Goal: Book appointment/travel/reservation

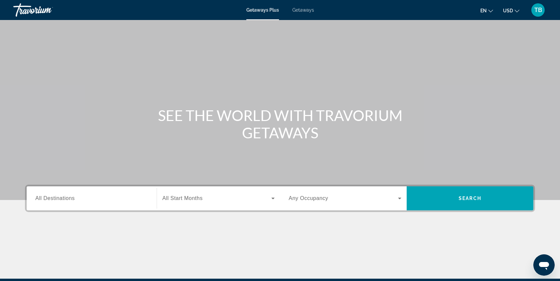
click at [71, 194] on div "Search widget" at bounding box center [91, 198] width 113 height 19
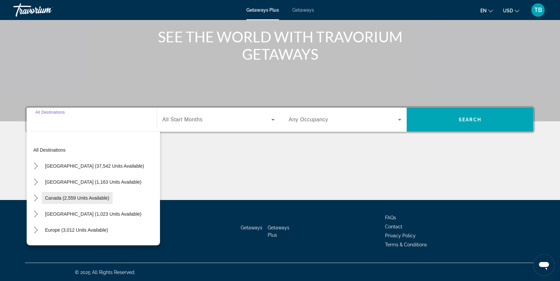
scroll to position [79, 0]
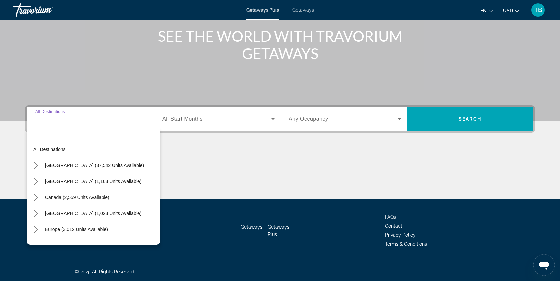
click at [61, 126] on div "Search widget" at bounding box center [91, 119] width 113 height 19
click at [60, 114] on div "Destination All Destinations" at bounding box center [91, 119] width 113 height 19
click at [65, 213] on span "[GEOGRAPHIC_DATA] (1,023 units available)" at bounding box center [93, 213] width 96 height 5
type input "**********"
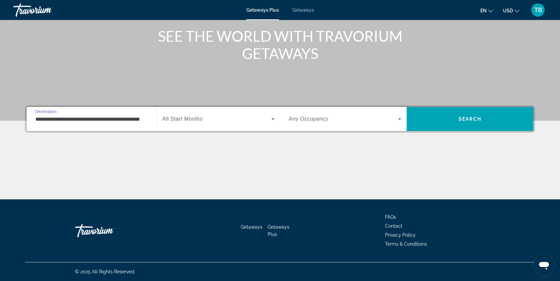
click at [204, 120] on span "Search widget" at bounding box center [216, 119] width 109 height 8
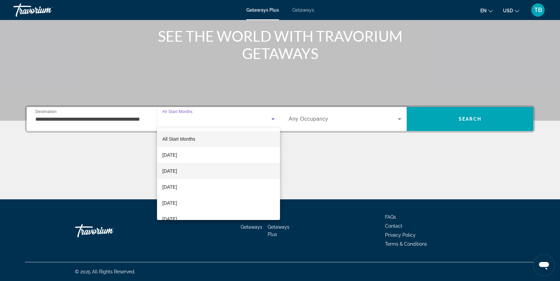
click at [203, 168] on mat-option "[DATE]" at bounding box center [218, 171] width 123 height 16
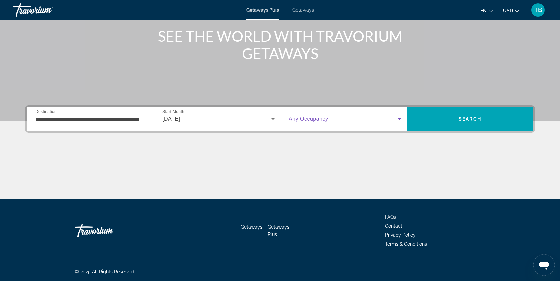
click at [343, 119] on span "Search widget" at bounding box center [343, 119] width 109 height 8
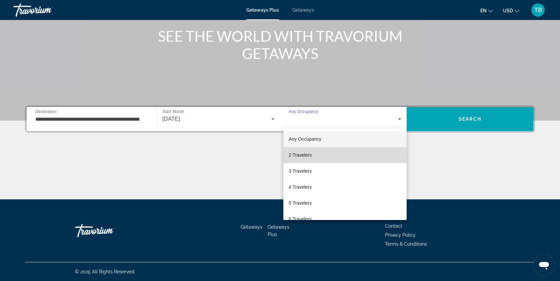
click at [333, 156] on mat-option "2 Travelers" at bounding box center [344, 155] width 123 height 16
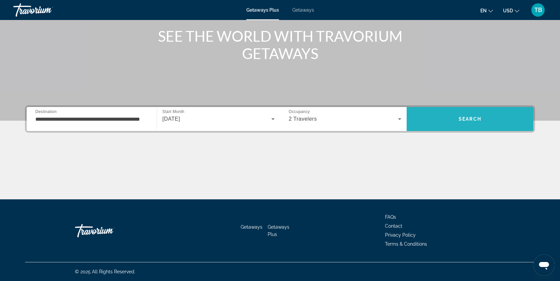
click at [462, 120] on span "Search" at bounding box center [470, 118] width 23 height 5
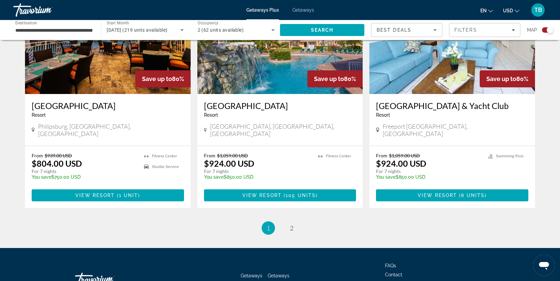
scroll to position [1004, 0]
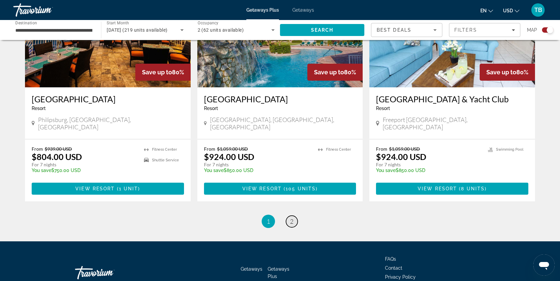
click at [293, 218] on span "2" at bounding box center [291, 221] width 3 height 7
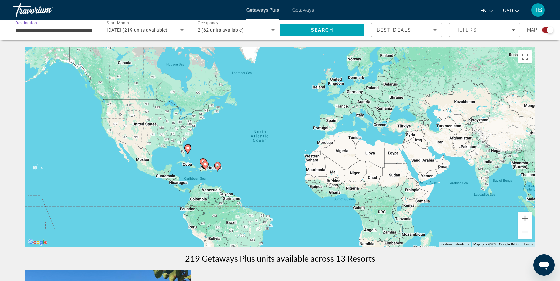
click at [80, 26] on input "**********" at bounding box center [53, 30] width 77 height 8
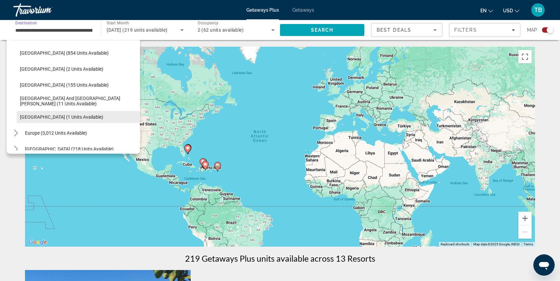
scroll to position [69, 0]
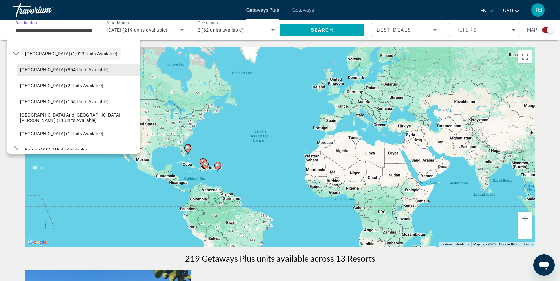
click at [76, 74] on span "Select destination: Bahamas (854 units available)" at bounding box center [78, 70] width 123 height 16
type input "**********"
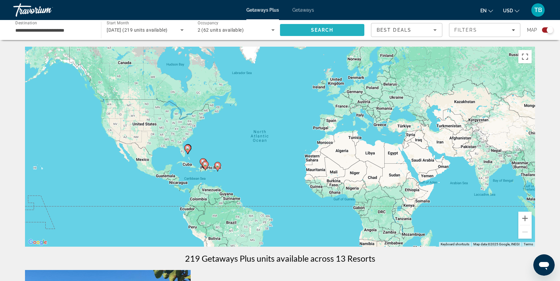
click at [312, 33] on span "Search" at bounding box center [322, 30] width 84 height 16
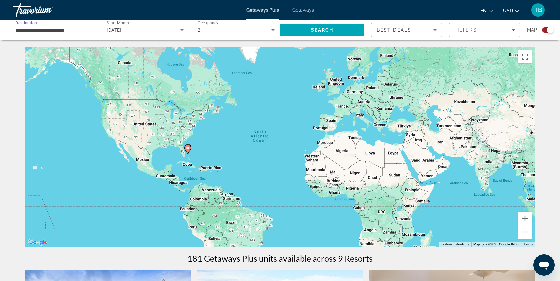
click at [84, 30] on input "**********" at bounding box center [53, 30] width 77 height 8
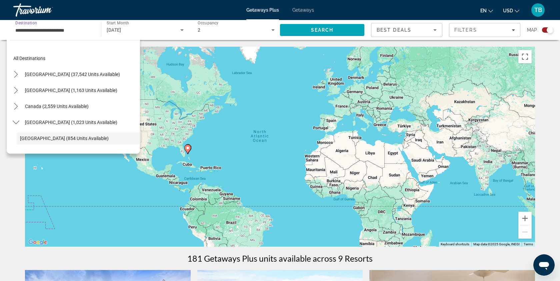
scroll to position [40, 0]
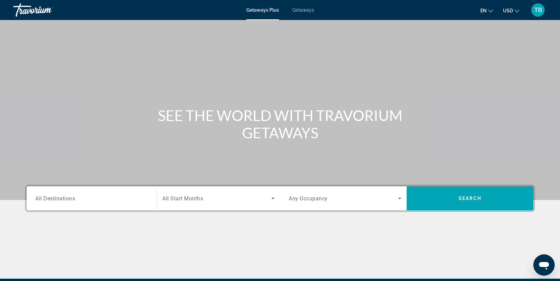
click at [34, 11] on div "Travorium" at bounding box center [46, 9] width 67 height 17
click at [303, 11] on span "Getaways" at bounding box center [303, 9] width 22 height 5
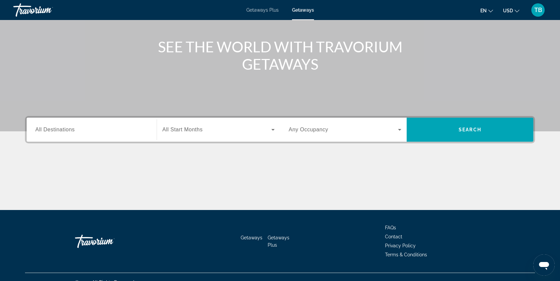
scroll to position [79, 0]
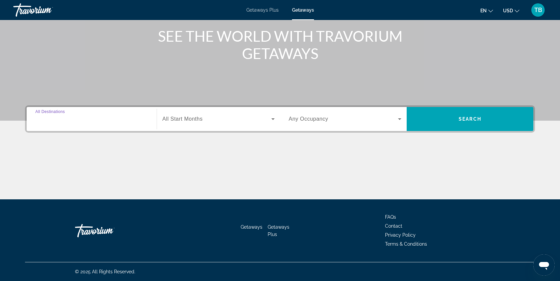
click at [140, 119] on input "Destination All Destinations" at bounding box center [91, 119] width 113 height 8
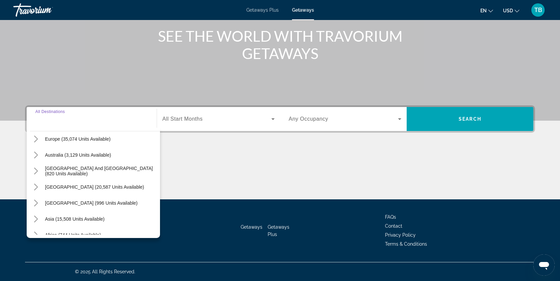
scroll to position [83, 0]
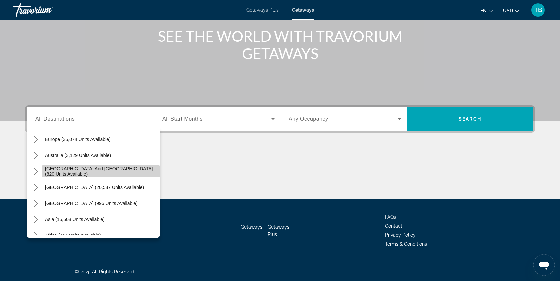
click at [121, 171] on span "South Pacific and Oceania (820 units available)" at bounding box center [101, 171] width 112 height 11
type input "**********"
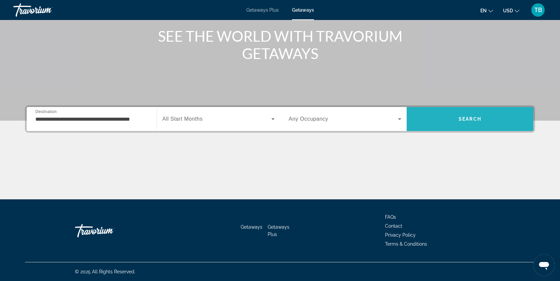
click at [457, 119] on span "Search" at bounding box center [470, 119] width 127 height 16
